Goal: Task Accomplishment & Management: Use online tool/utility

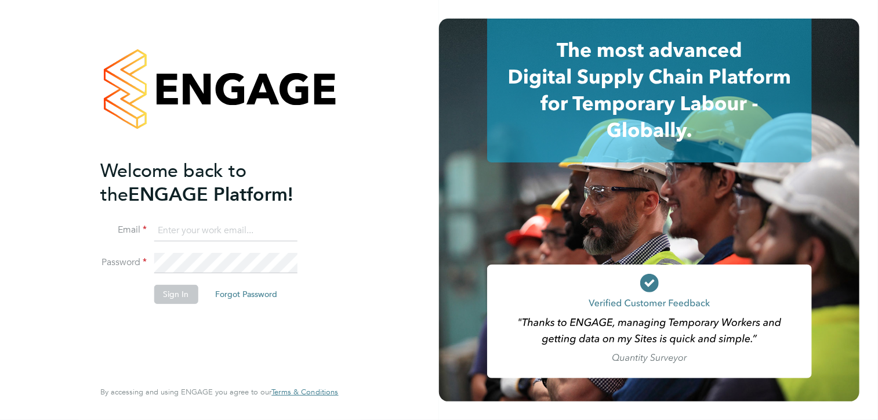
type input "pcunningham@spheresolutions.co.uk"
click at [159, 296] on button "Sign In" at bounding box center [176, 294] width 44 height 19
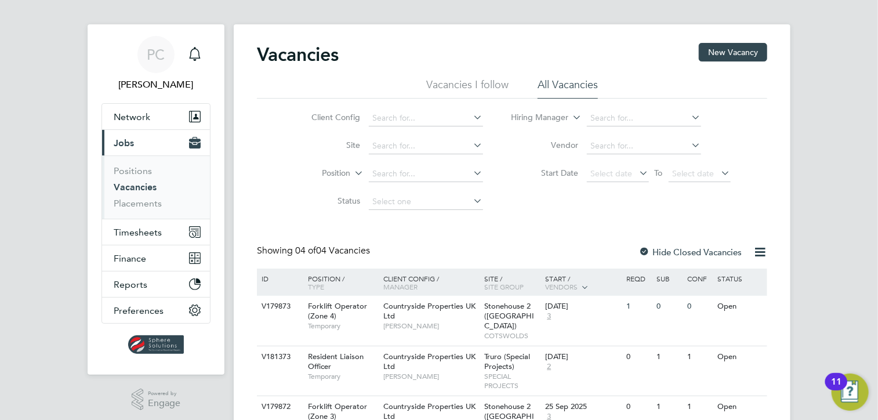
scroll to position [98, 0]
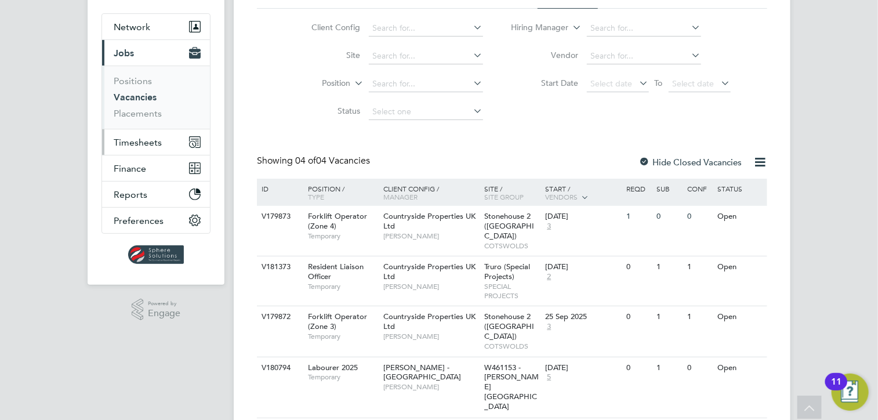
click at [140, 143] on span "Timesheets" at bounding box center [138, 142] width 48 height 11
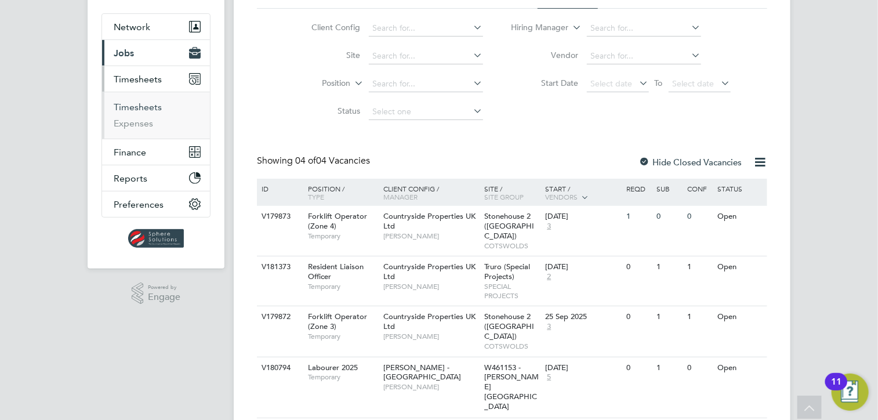
click at [155, 103] on link "Timesheets" at bounding box center [138, 106] width 48 height 11
